Goal: Use online tool/utility: Use online tool/utility

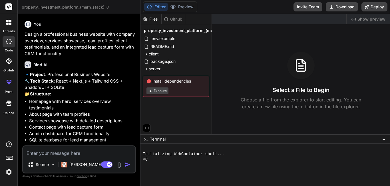
scroll to position [1281, 0]
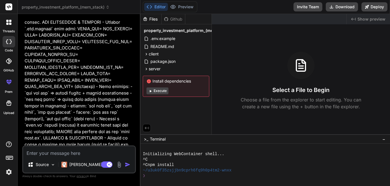
click at [161, 92] on button "Execute" at bounding box center [158, 90] width 22 height 7
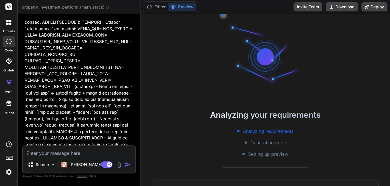
scroll to position [5, 0]
click at [160, 10] on button "Editor" at bounding box center [156, 7] width 24 height 8
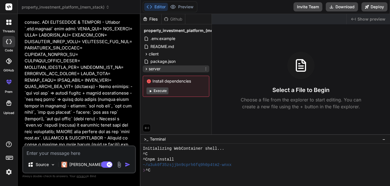
click at [168, 66] on div "server" at bounding box center [176, 68] width 67 height 7
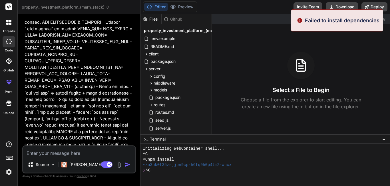
click at [287, 43] on div "Created with Pixso. Show preview Select a File to Begin Choose a file from the …" at bounding box center [301, 74] width 178 height 120
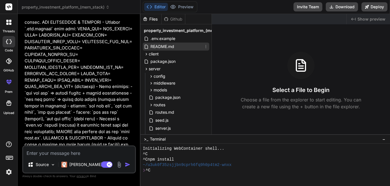
click at [192, 46] on div "README.md" at bounding box center [176, 47] width 67 height 8
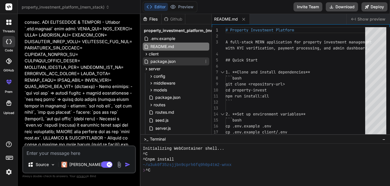
type textarea "x"
click at [190, 61] on div "package.json" at bounding box center [176, 61] width 67 height 8
type textarea ""devDependencies": { "concurrently": "^8.2.2" } }"
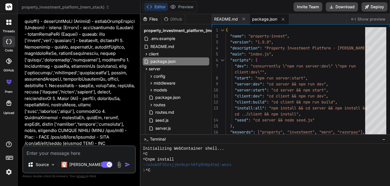
scroll to position [2673, 0]
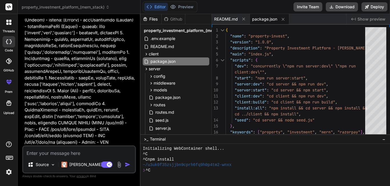
click at [57, 151] on textarea at bounding box center [79, 151] width 112 height 10
type textarea "c"
type textarea "x"
type textarea "ca"
type textarea "x"
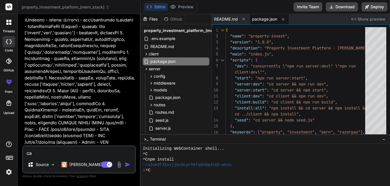
type textarea "ca`"
type textarea "x"
type textarea "ca``"
type textarea "x"
type textarea "ca```"
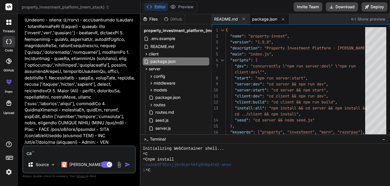
type textarea "x"
type textarea "ca````"
type textarea "x"
type textarea "ca`````"
type textarea "x"
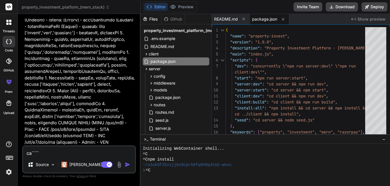
type textarea "ca``````"
type textarea "x"
type textarea "ca`````````"
type textarea "x"
type textarea "ca``````````"
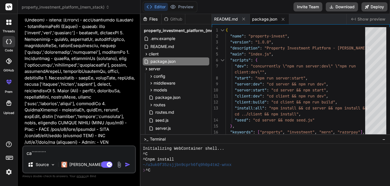
type textarea "x"
type textarea "ca```````````"
type textarea "x"
type textarea "ca`````````````"
type textarea "x"
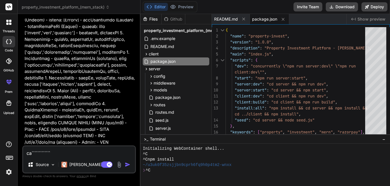
type textarea "ca``````````````"
type textarea "x"
type textarea "ca```````````````"
type textarea "x"
type textarea "ca````````````````"
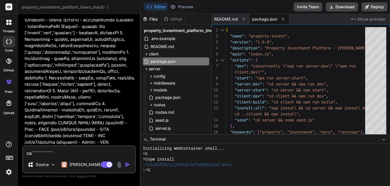
type textarea "x"
type textarea "ca`````````````````"
type textarea "x"
type textarea "ca```````````````````"
type textarea "x"
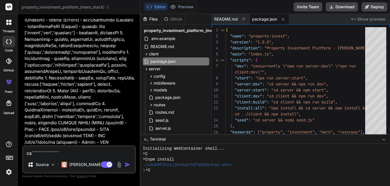
type textarea "ca````````````````````"
type textarea "x"
type textarea "ca`````````````````````"
type textarea "x"
type textarea "ca``````````````````````"
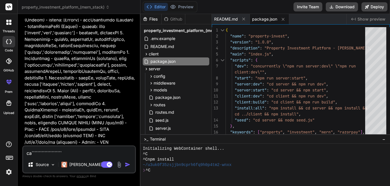
type textarea "x"
type textarea "ca```````````````````````"
type textarea "x"
type textarea "ca````````````````````````"
type textarea "x"
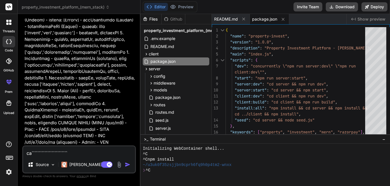
type textarea "ca````````````````````````"
type textarea "x"
type textarea "ca```````````````````````"
type textarea "x"
type textarea "ca``````````````````````"
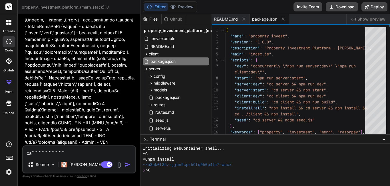
type textarea "x"
type textarea "ca`````````````````````"
type textarea "x"
type textarea "ca````````````````````"
type textarea "x"
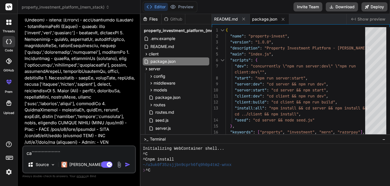
type textarea "ca```````````````````"
type textarea "x"
type textarea "ca``````````````````"
type textarea "x"
type textarea "ca`````````````````"
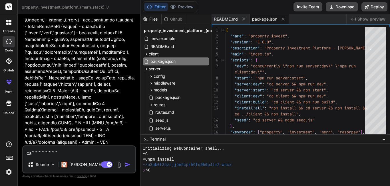
type textarea "x"
type textarea "ca````````````````"
type textarea "x"
type textarea "ca```````````````"
type textarea "x"
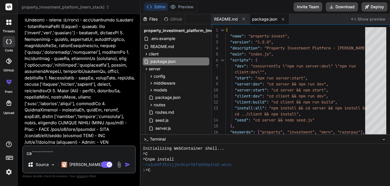
type textarea "ca``````````````"
type textarea "x"
type textarea "ca`````````````"
type textarea "x"
type textarea "ca````````````"
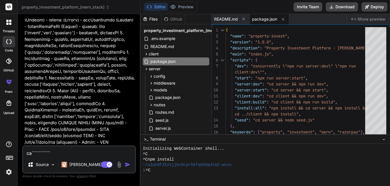
type textarea "x"
type textarea "ca```````````"
type textarea "x"
type textarea "ca``````````"
type textarea "x"
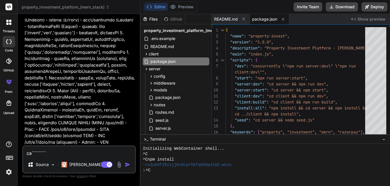
type textarea "ca`````````"
type textarea "x"
type textarea "ca````````"
type textarea "x"
type textarea "ca```````"
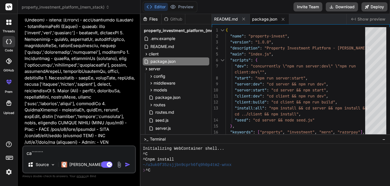
type textarea "x"
type textarea "ca``````"
type textarea "x"
type textarea "ca`````"
type textarea "x"
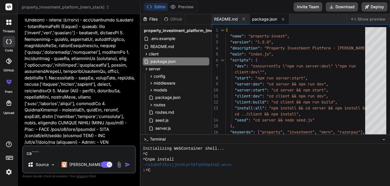
type textarea "ca````"
type textarea "x"
type textarea "ca```"
type textarea "x"
type textarea "ca``"
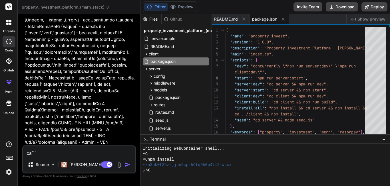
type textarea "x"
type textarea "ca`"
type textarea "x"
type textarea "ca"
type textarea "x"
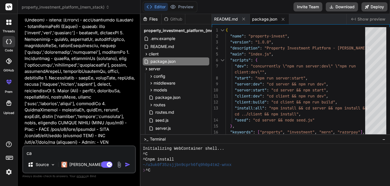
type textarea "can"
type textarea "x"
type textarea "[PERSON_NAME]"
type textarea "x"
type textarea "canno"
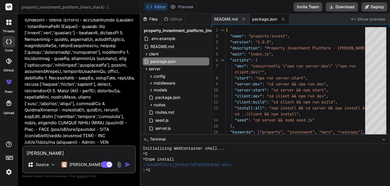
type textarea "x"
type textarea "cannot"
type textarea "x"
type textarea "cannot"
type textarea "x"
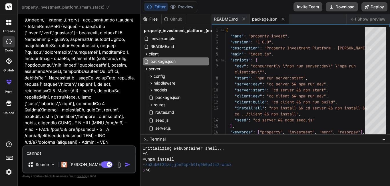
type textarea "cannot p"
type textarea "x"
type textarea "cannot pr"
type textarea "x"
type textarea "cannot pre"
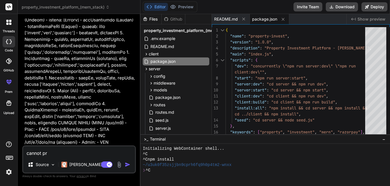
type textarea "x"
type textarea "cannot prev"
type textarea "x"
type textarea "cannot previ"
type textarea "x"
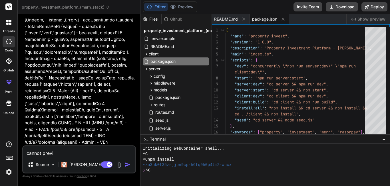
type textarea "cannot previe"
type textarea "x"
type textarea "cannot preview"
type textarea "x"
type textarea "cannot preview"
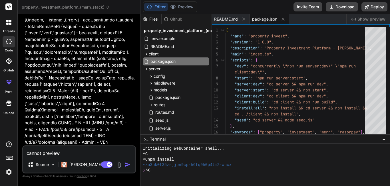
type textarea "x"
type textarea "cannot preview i"
type textarea "x"
type textarea "cannot preview it"
type textarea "x"
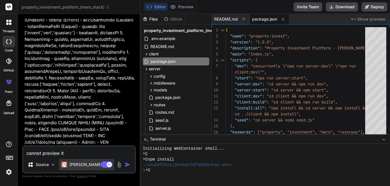
type textarea "cannot preview it"
click at [84, 162] on p "[PERSON_NAME] 4 S.." at bounding box center [90, 165] width 43 height 6
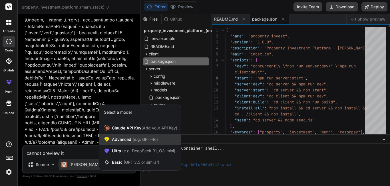
click at [137, 143] on div "Advanced (e.g. GPT-4o)" at bounding box center [139, 139] width 81 height 11
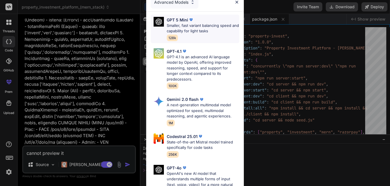
click at [217, 23] on p "Smaller, fast variant balancing speed and capability for light tasks" at bounding box center [203, 28] width 73 height 11
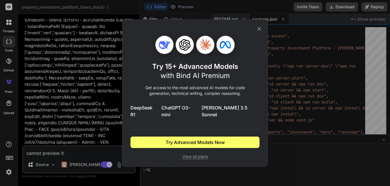
click at [258, 31] on icon at bounding box center [260, 29] width 4 height 4
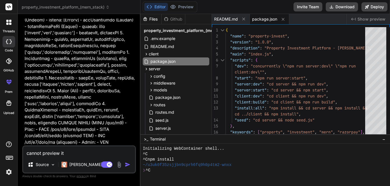
click at [125, 163] on img "button" at bounding box center [128, 165] width 6 height 6
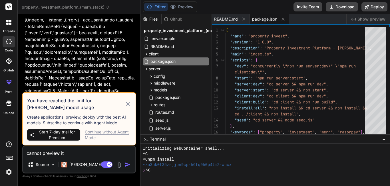
click at [128, 163] on img "button" at bounding box center [128, 165] width 6 height 6
click at [115, 133] on div "Continue without Agent Mode" at bounding box center [108, 134] width 46 height 11
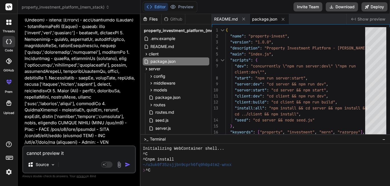
click at [130, 163] on img "button" at bounding box center [128, 165] width 6 height 6
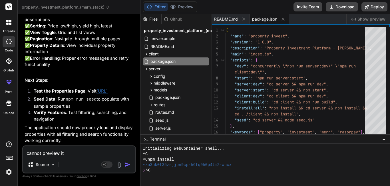
scroll to position [4544, 0]
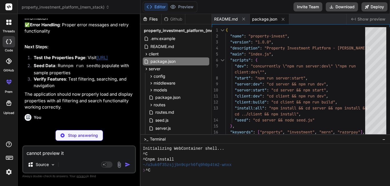
type textarea "x"
type textarea "'/api': { target: '[URL]', changeOrigin: true, secure: false, } } } })"
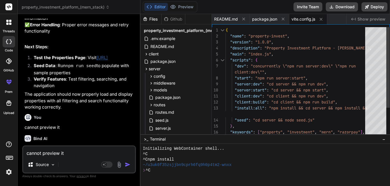
type textarea "x"
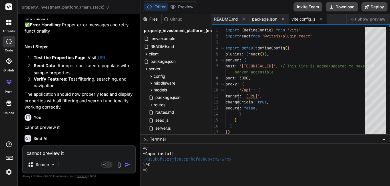
scroll to position [11, 0]
